Goal: Task Accomplishment & Management: Manage account settings

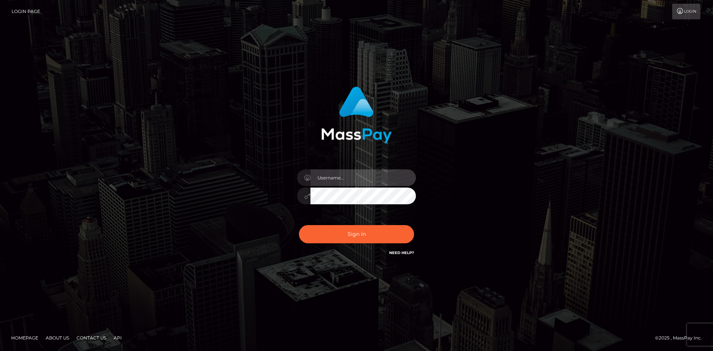
click at [366, 179] on input "text" at bounding box center [363, 177] width 105 height 17
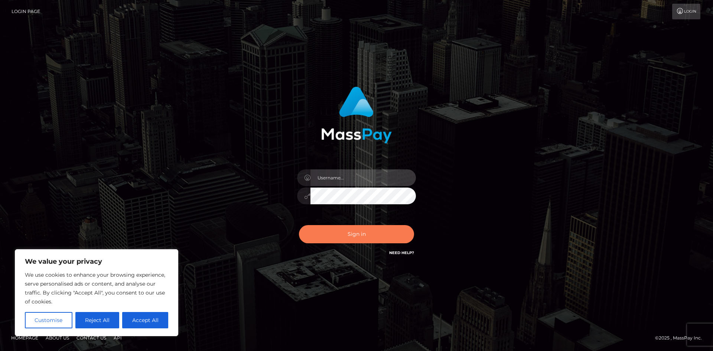
type input "[EMAIL_ADDRESS][DOMAIN_NAME]"
click at [358, 232] on button "Sign in" at bounding box center [356, 234] width 115 height 18
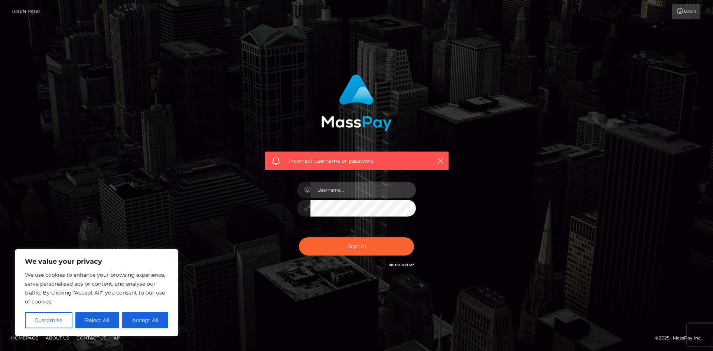
click at [364, 190] on input "text" at bounding box center [363, 190] width 105 height 17
click at [400, 265] on link "Need Help?" at bounding box center [401, 265] width 25 height 5
click at [348, 189] on input "text" at bounding box center [363, 190] width 105 height 17
type input "[EMAIL_ADDRESS][DOMAIN_NAME]"
click at [355, 245] on button "Sign in" at bounding box center [356, 246] width 115 height 18
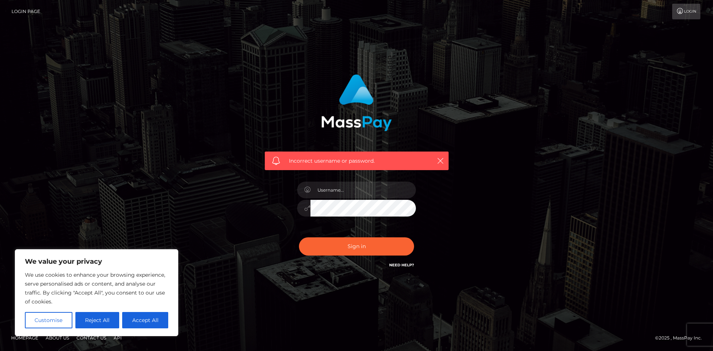
click at [399, 264] on link "Need Help?" at bounding box center [401, 265] width 25 height 5
click at [144, 318] on button "Accept All" at bounding box center [145, 320] width 46 height 16
checkbox input "true"
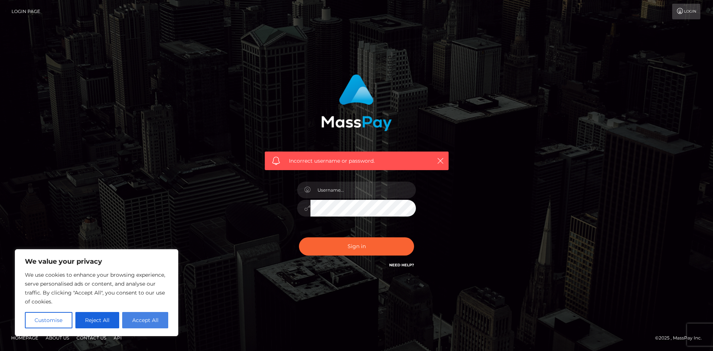
checkbox input "true"
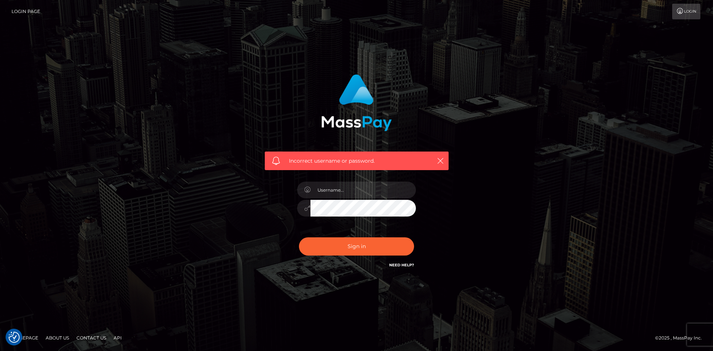
click at [399, 264] on link "Need Help?" at bounding box center [401, 265] width 25 height 5
click at [359, 192] on input "text" at bounding box center [363, 190] width 105 height 17
type input "teamonfyer@gmail.com"
click at [309, 207] on div at bounding box center [356, 207] width 119 height 14
click at [299, 237] on button "Sign in" at bounding box center [356, 246] width 115 height 18
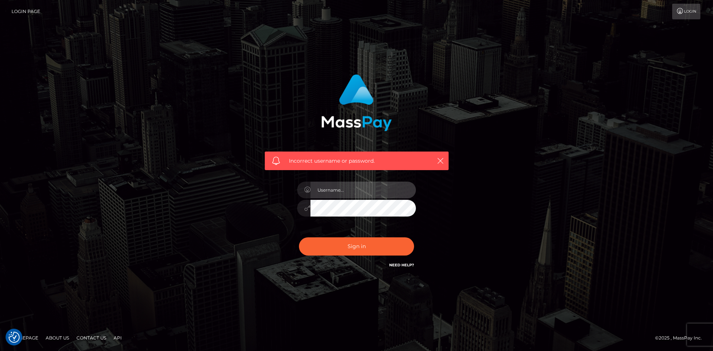
click at [350, 190] on input "text" at bounding box center [363, 190] width 105 height 17
type input "[EMAIL_ADDRESS][DOMAIN_NAME]"
drag, startPoint x: 381, startPoint y: 189, endPoint x: 318, endPoint y: 185, distance: 64.0
click at [318, 185] on input "[EMAIL_ADDRESS][DOMAIN_NAME]" at bounding box center [363, 190] width 105 height 17
type input "russfye"
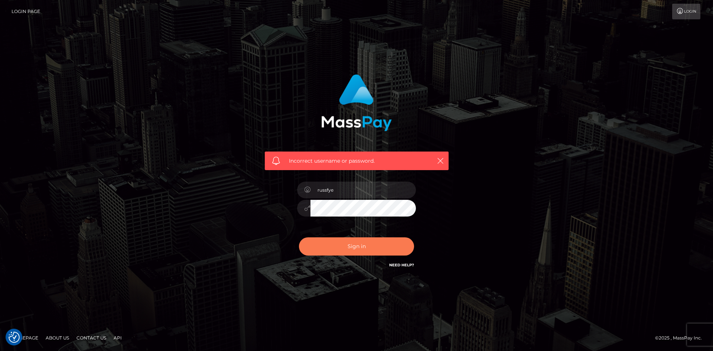
click at [329, 248] on button "Sign in" at bounding box center [356, 246] width 115 height 18
